Goal: Task Accomplishment & Management: Manage account settings

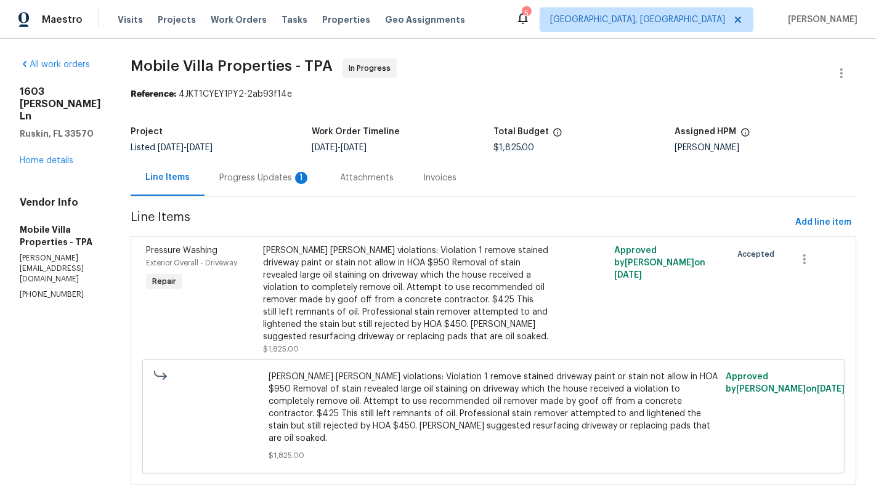
scroll to position [19, 0]
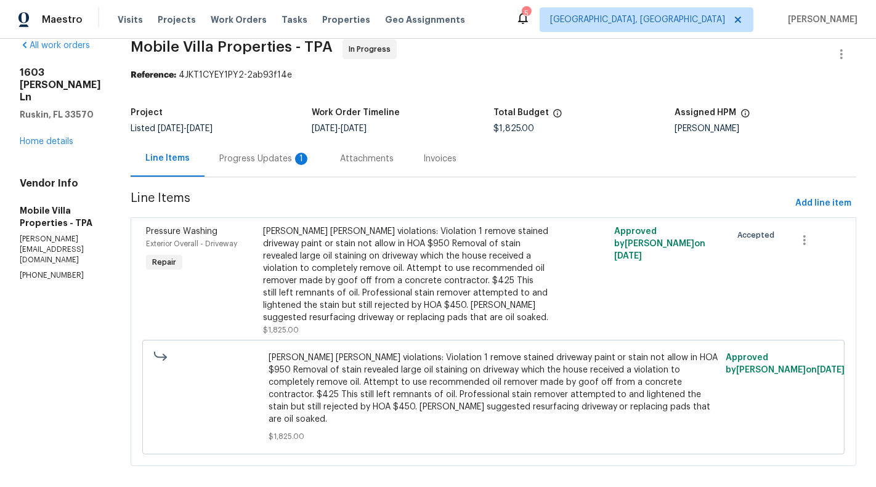
click at [262, 153] on div "Progress Updates 1" at bounding box center [264, 159] width 91 height 12
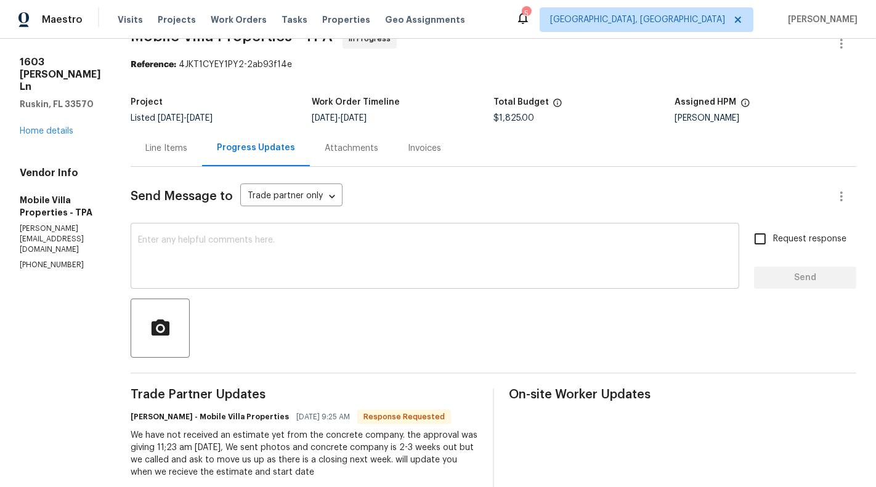
scroll to position [39, 0]
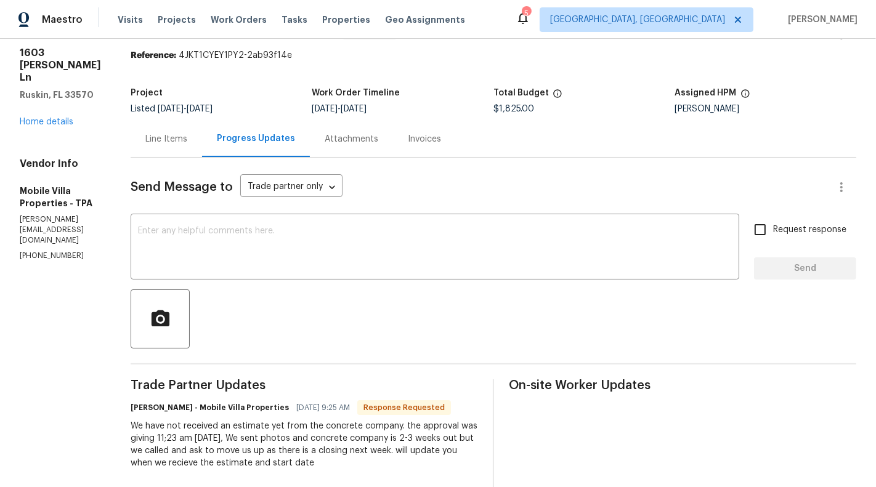
click at [41, 261] on p "[PHONE_NUMBER]" at bounding box center [60, 256] width 81 height 10
copy p "[PHONE_NUMBER]"
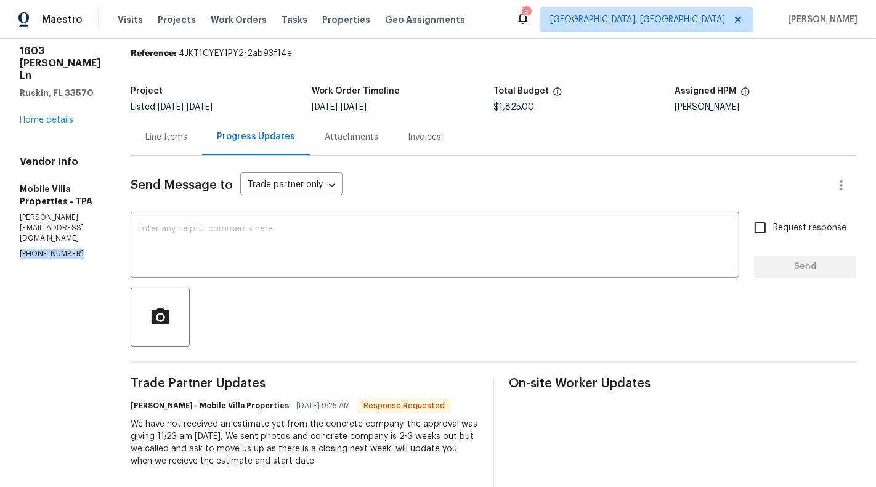
scroll to position [0, 0]
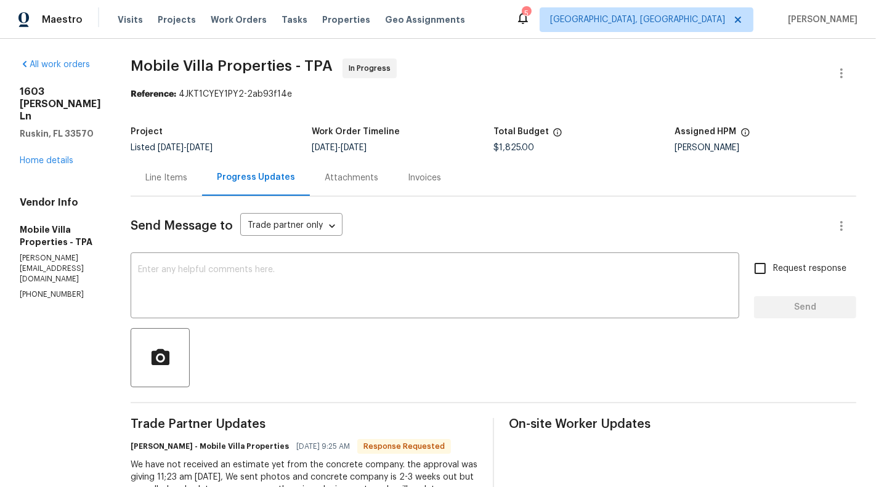
click at [131, 192] on div "Line Items" at bounding box center [166, 178] width 71 height 36
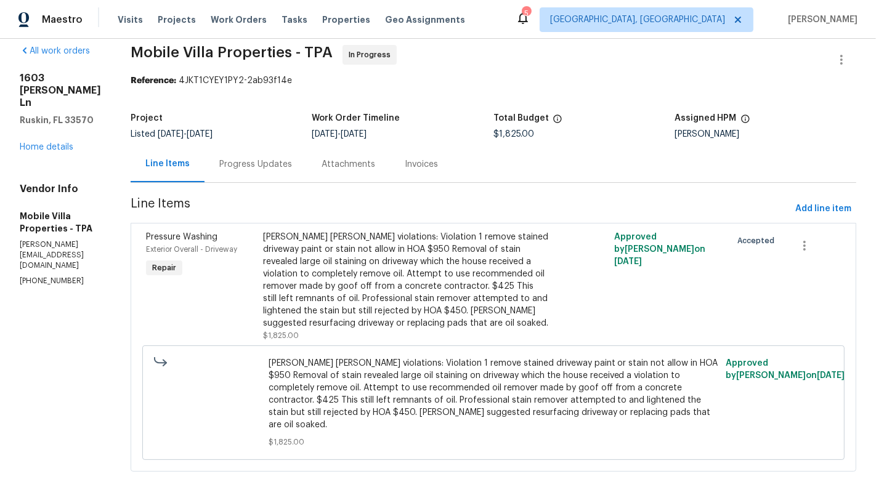
scroll to position [14, 0]
click at [231, 147] on div "Progress Updates" at bounding box center [256, 163] width 102 height 36
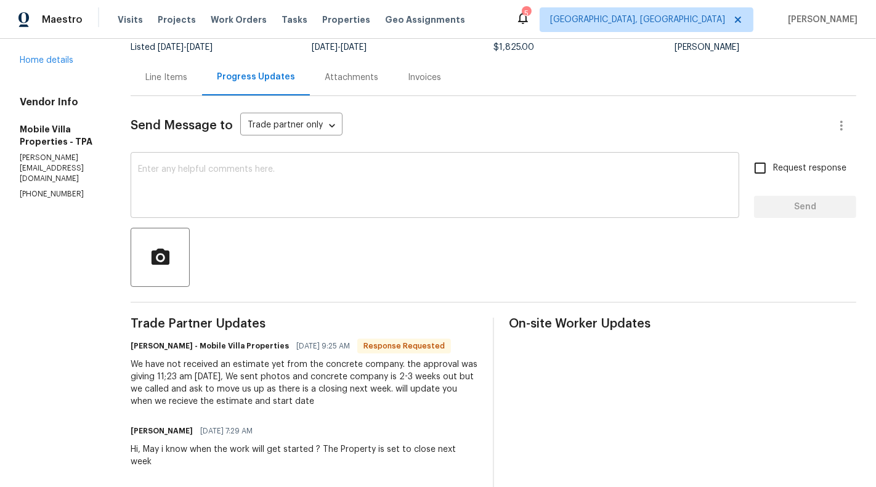
scroll to position [107, 0]
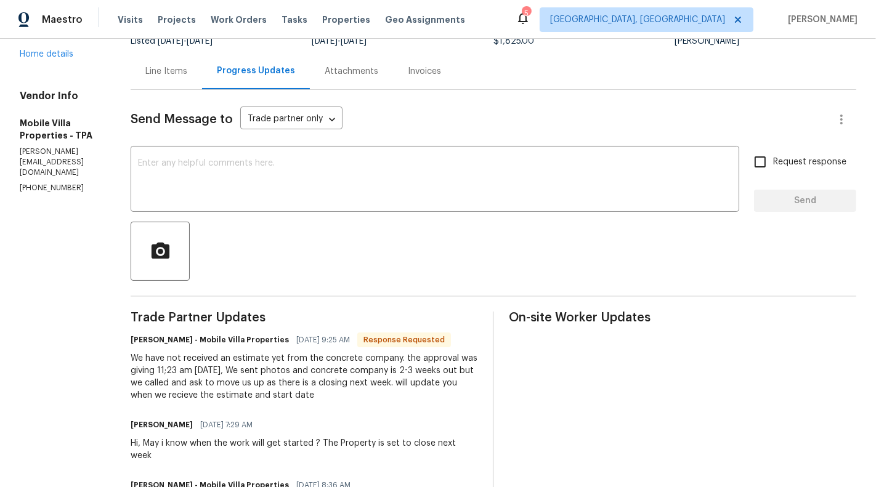
click at [164, 86] on div "Line Items" at bounding box center [166, 71] width 71 height 36
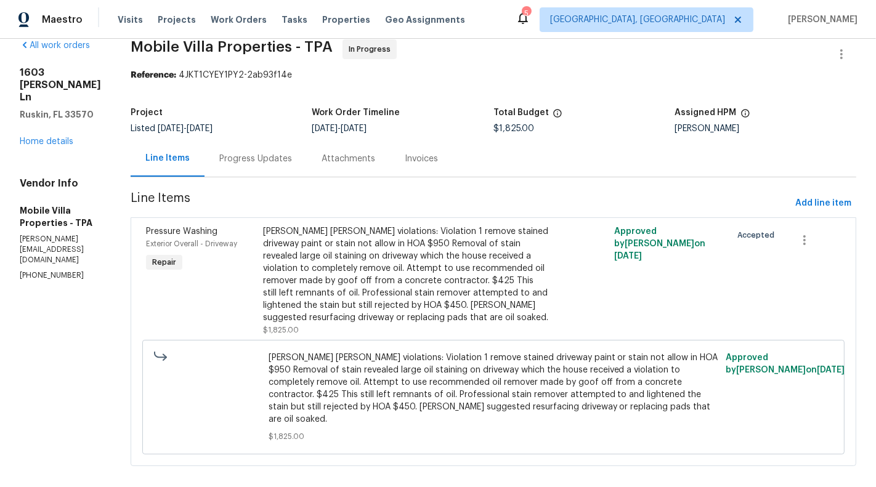
click at [402, 309] on div "[PERSON_NAME] [PERSON_NAME] violations: Violation 1 remove stained driveway pai…" at bounding box center [405, 274] width 285 height 99
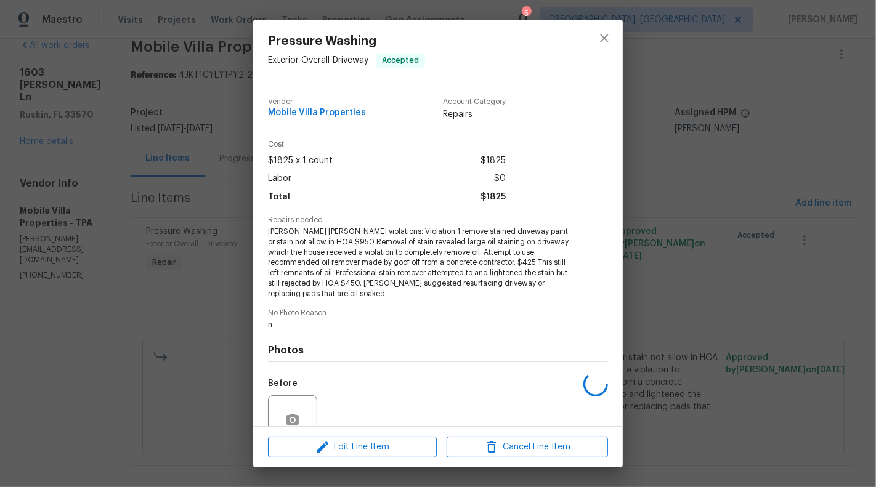
scroll to position [100, 0]
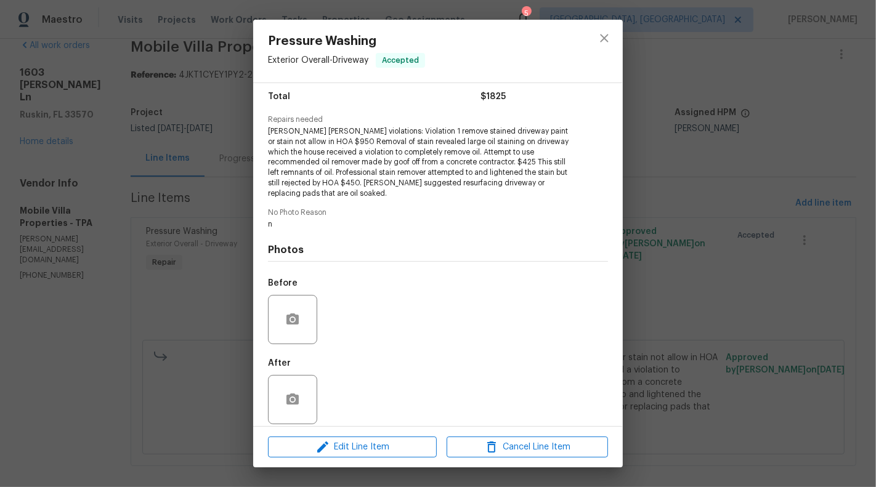
click at [136, 364] on div "Pressure Washing Exterior Overall - Driveway Accepted Vendor Mobile Villa Prope…" at bounding box center [438, 243] width 876 height 487
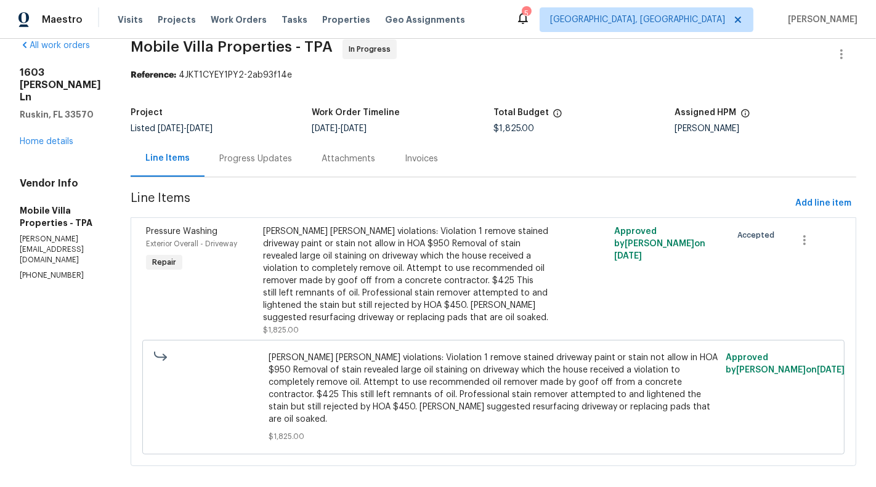
click at [21, 281] on p "[PHONE_NUMBER]" at bounding box center [60, 275] width 81 height 10
copy p "[PHONE_NUMBER]"
click at [264, 302] on div "[PERSON_NAME] [PERSON_NAME] violations: Violation 1 remove stained driveway pai…" at bounding box center [405, 274] width 285 height 99
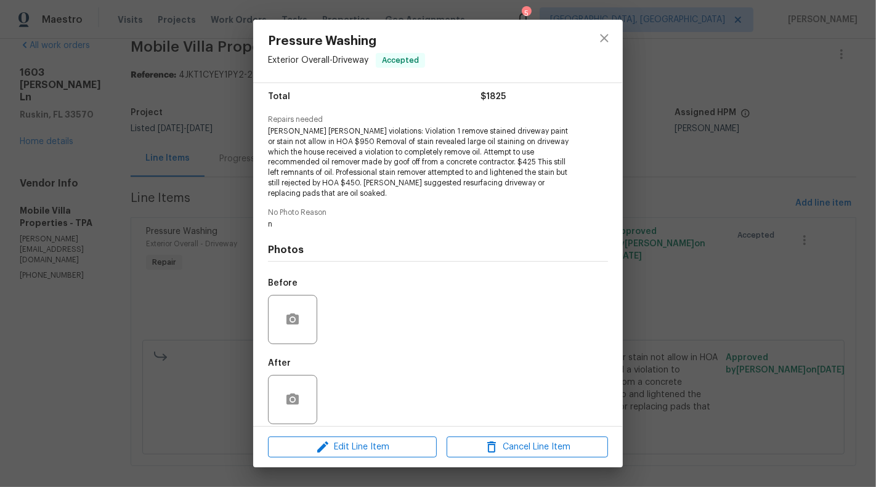
click at [227, 289] on div "Pressure Washing Exterior Overall - Driveway Accepted Vendor Mobile Villa Prope…" at bounding box center [438, 243] width 876 height 487
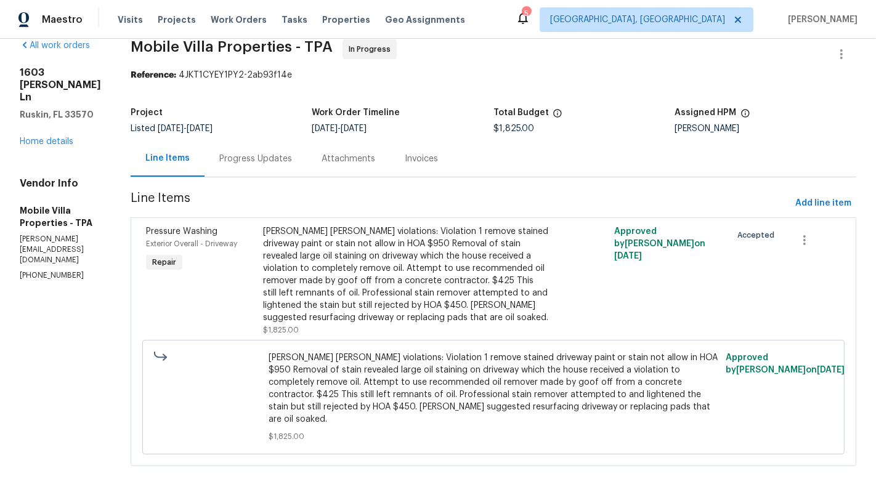
scroll to position [19, 0]
click at [280, 181] on section "Mobile Villa Properties - TPA In Progress Reference: 4JKT1CYEY1PY2-2ab93f14e Pr…" at bounding box center [494, 260] width 726 height 442
click at [250, 163] on div "Progress Updates" at bounding box center [255, 159] width 73 height 12
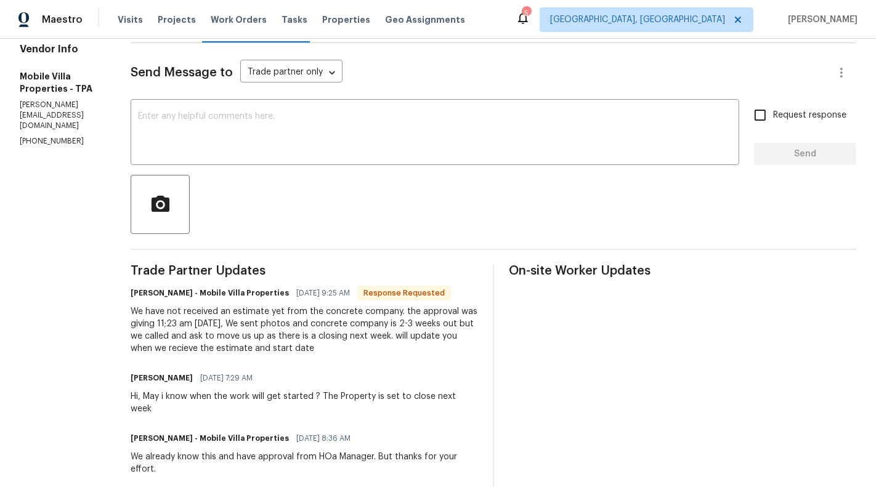
scroll to position [137, 0]
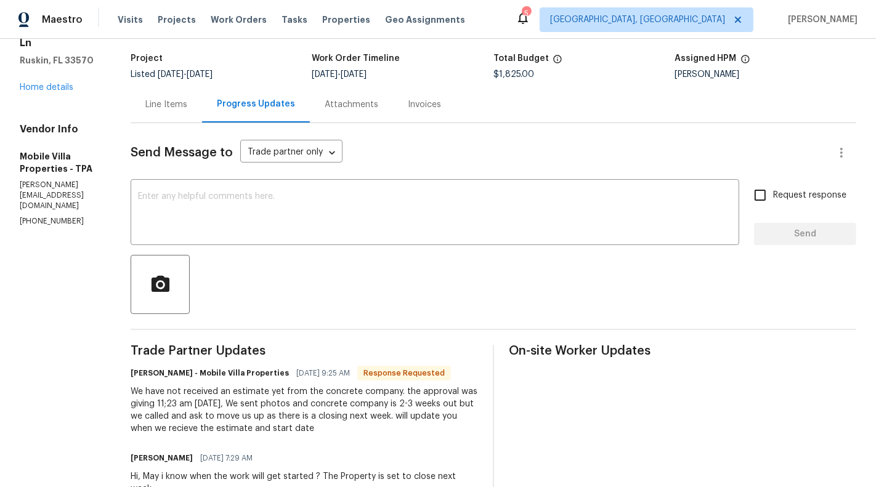
click at [155, 108] on div "Line Items" at bounding box center [166, 105] width 42 height 12
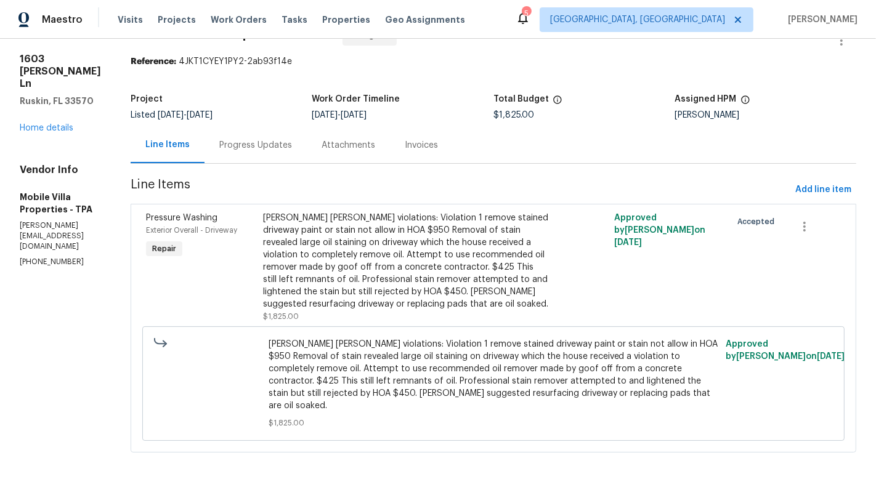
scroll to position [19, 0]
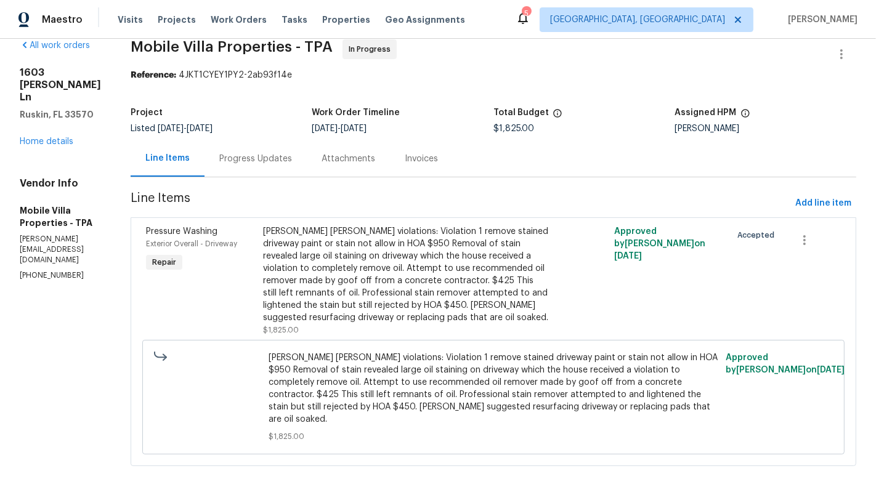
click at [416, 269] on div "[PERSON_NAME] [PERSON_NAME] violations: Violation 1 remove stained driveway pai…" at bounding box center [405, 274] width 285 height 99
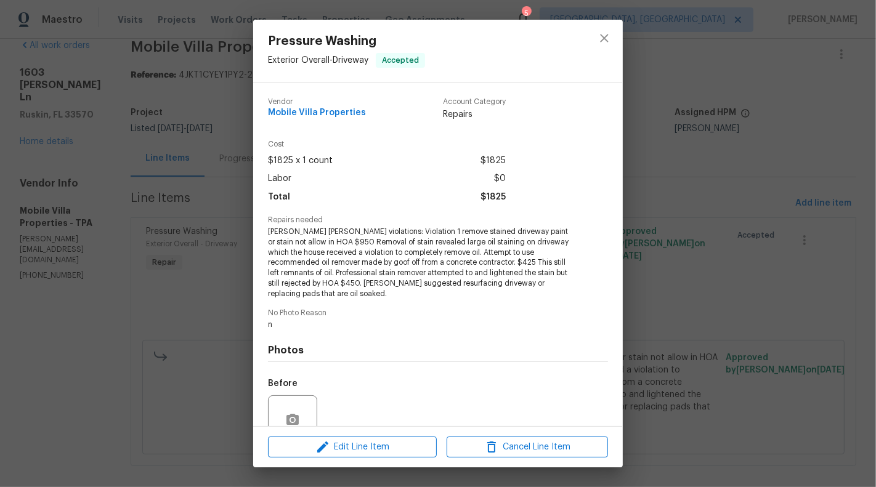
scroll to position [100, 0]
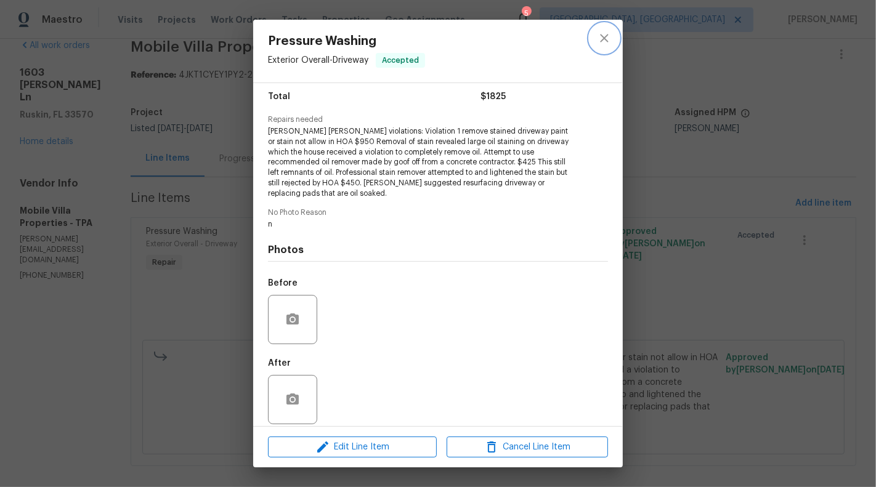
click at [605, 45] on icon "close" at bounding box center [604, 38] width 15 height 15
